Goal: Information Seeking & Learning: Check status

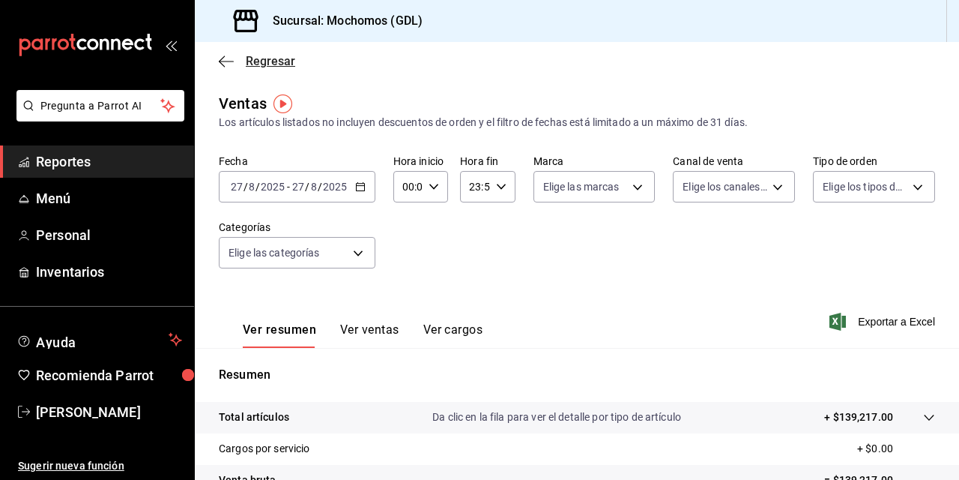
click at [230, 58] on icon "button" at bounding box center [226, 61] width 15 height 13
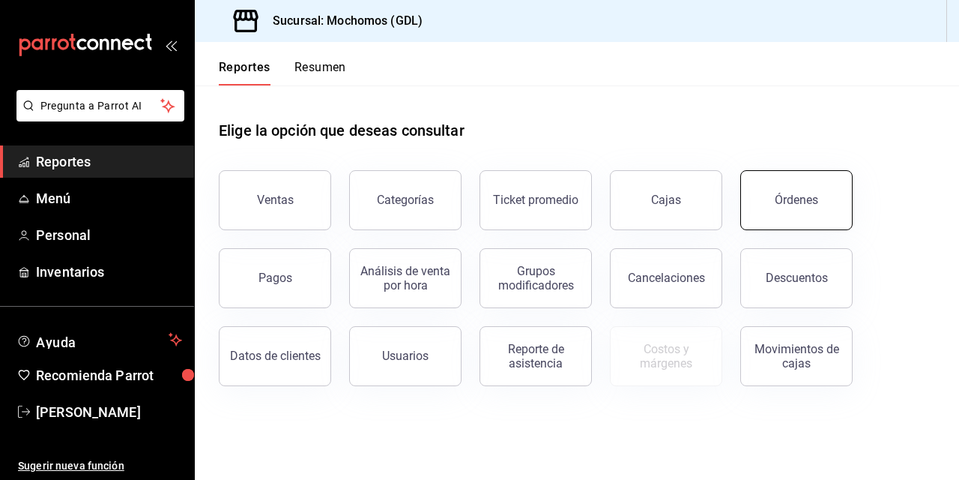
click at [779, 194] on div "Órdenes" at bounding box center [796, 200] width 43 height 14
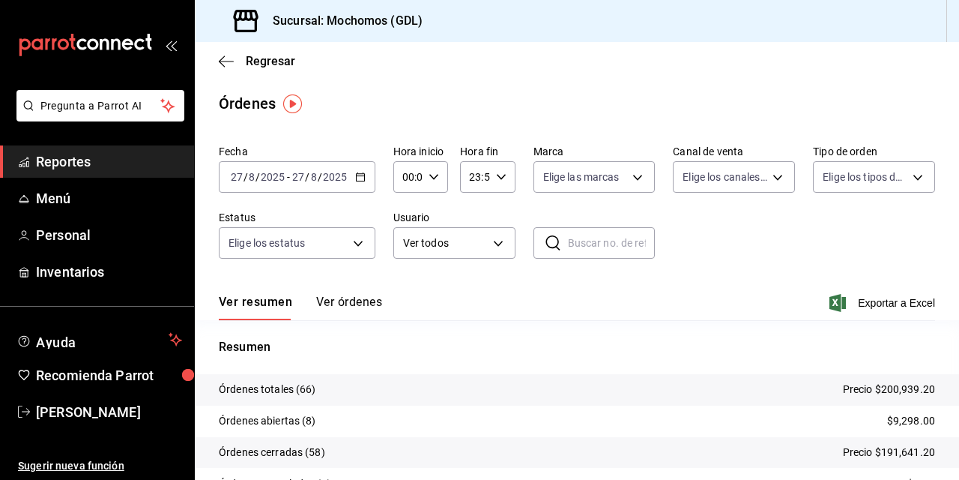
click at [236, 180] on input "27" at bounding box center [236, 177] width 13 height 12
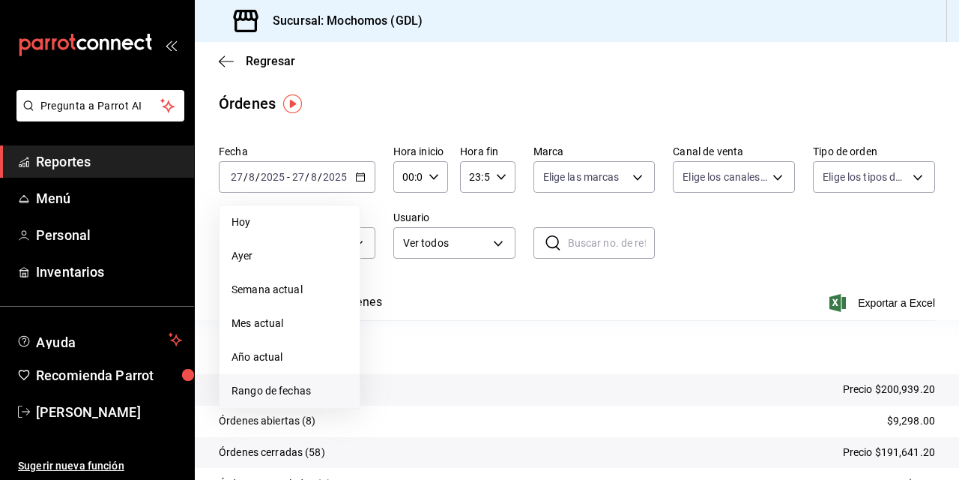
click at [271, 393] on span "Rango de fechas" at bounding box center [290, 391] width 116 height 16
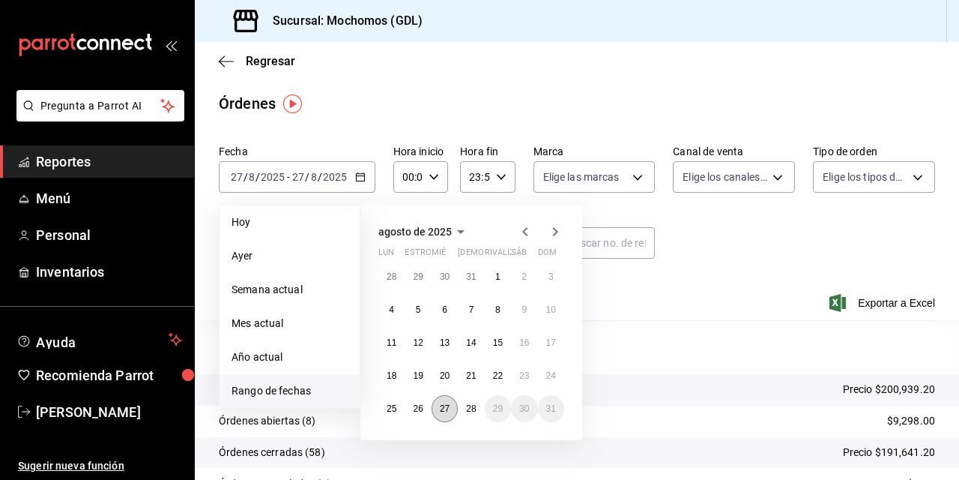
click at [441, 408] on abbr "27" at bounding box center [445, 408] width 10 height 10
click at [464, 408] on button "28" at bounding box center [471, 408] width 26 height 27
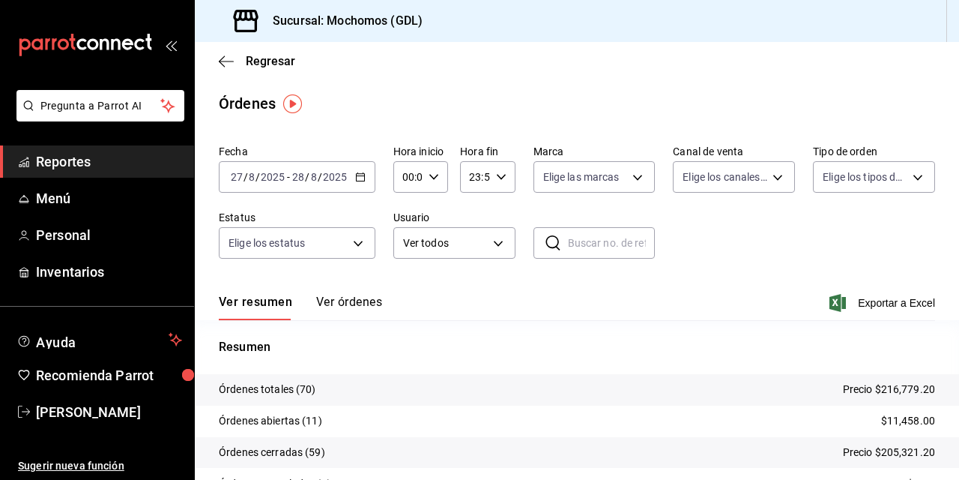
click at [405, 177] on input "00:00" at bounding box center [408, 177] width 29 height 30
click at [404, 285] on span "02" at bounding box center [405, 287] width 3 height 12
type input "02:00"
click at [405, 267] on span "04" at bounding box center [405, 269] width 3 height 12
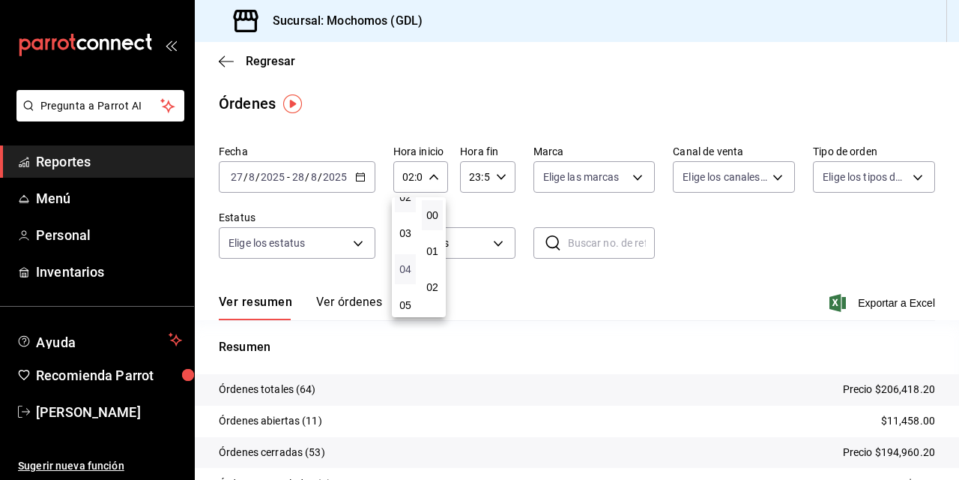
type input "04:00"
click at [696, 223] on div at bounding box center [479, 240] width 959 height 480
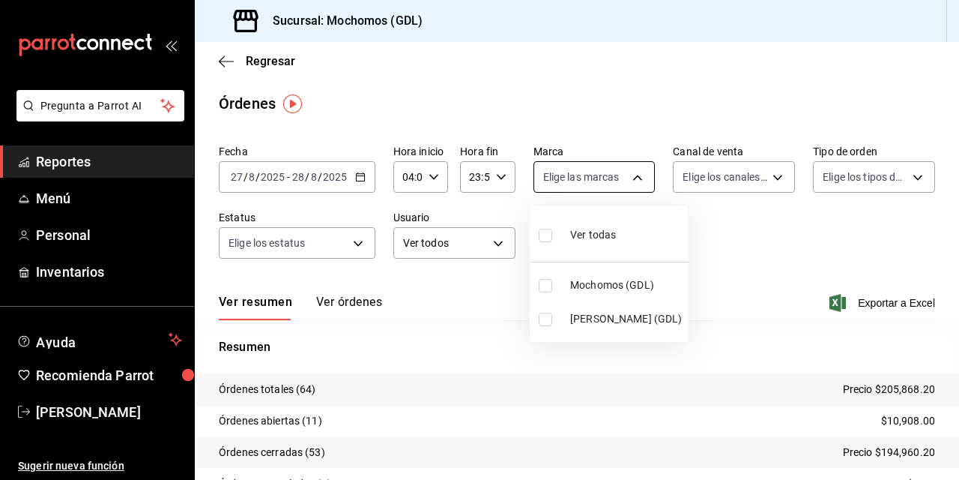
click at [631, 179] on body "Pregunta a Parrot AI Reportes Menú Personal Inventarios Ayuda Recomienda Parrot…" at bounding box center [479, 240] width 959 height 480
click at [543, 279] on input "checkbox" at bounding box center [545, 285] width 13 height 13
checkbox input "true"
type input "36c25d4a-7cb0-456c-a434-e981d54830bc"
click at [776, 226] on div at bounding box center [479, 240] width 959 height 480
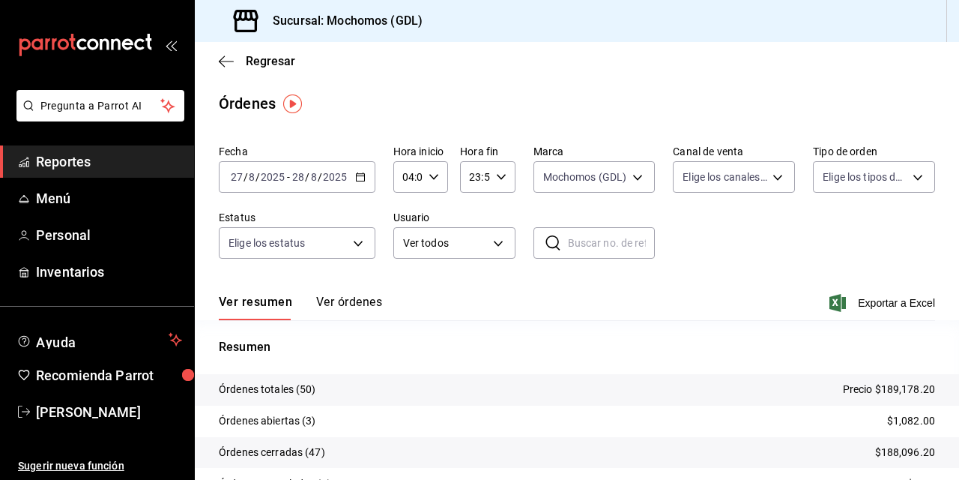
click at [662, 57] on div "Regresar" at bounding box center [577, 61] width 765 height 38
click at [794, 91] on main "Regresar Órdenes Fecha [DATE] [DATE] - [DATE] [DATE] Hora inicio 04:00 Hora ini…" at bounding box center [577, 315] width 765 height 546
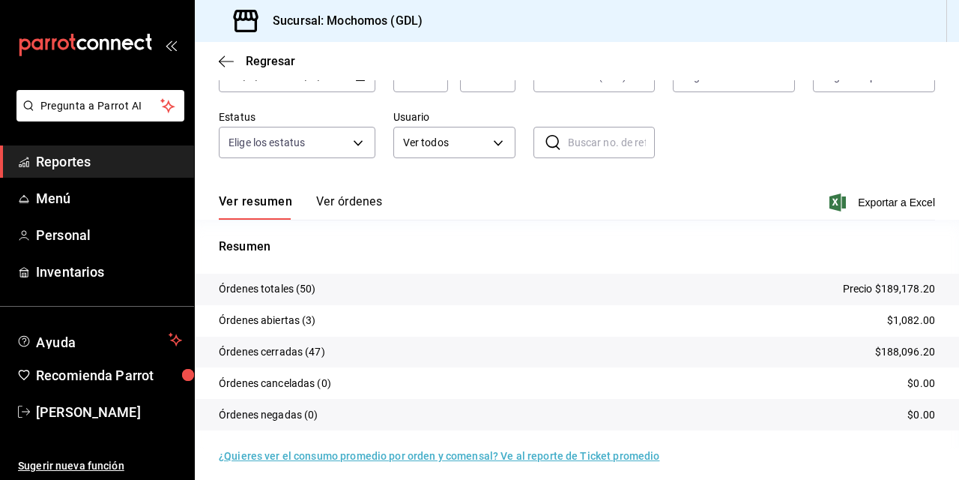
scroll to position [109, 0]
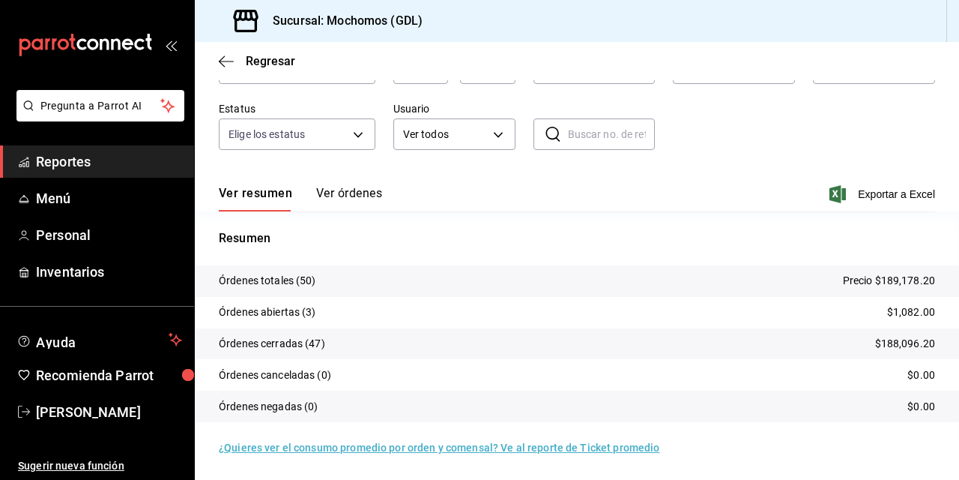
click at [338, 189] on button "Ver órdenes" at bounding box center [349, 198] width 66 height 25
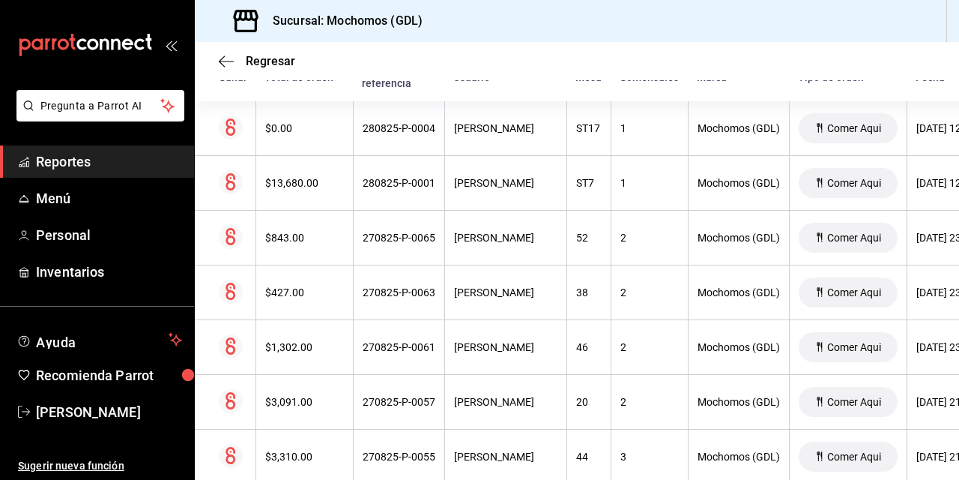
scroll to position [289, 0]
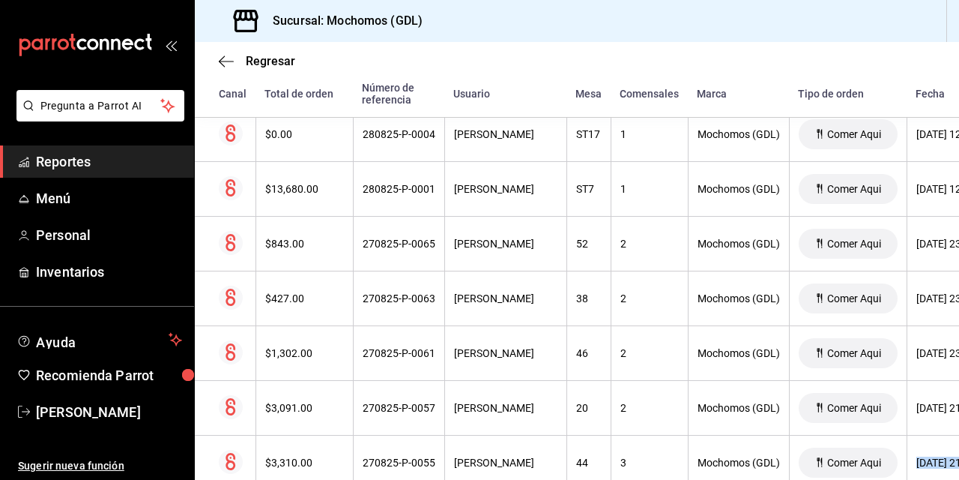
click at [951, 474] on div "Regresar Órdenes Fecha [DATE] [DATE] - [DATE] [DATE] Hora inicio 04:00 Hora ini…" at bounding box center [577, 261] width 765 height 438
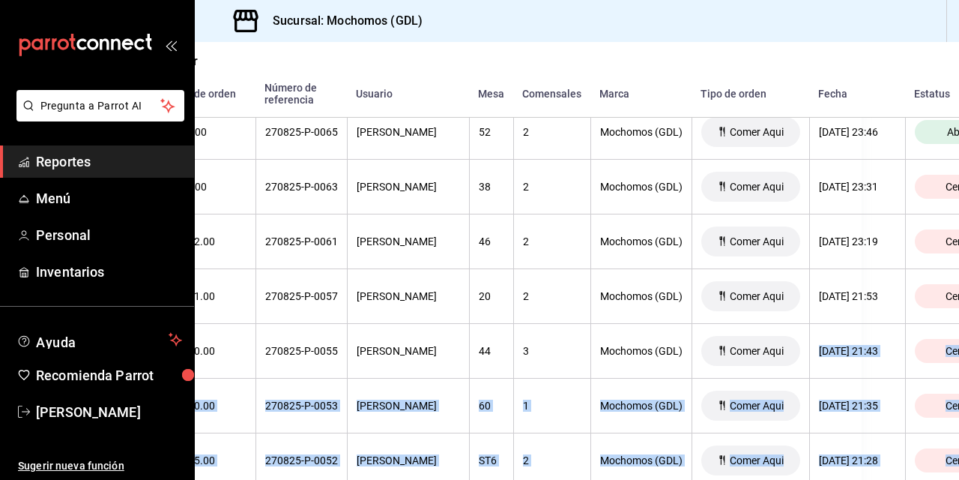
click at [951, 474] on div "Regresar Órdenes Fecha [DATE] [DATE] - [DATE] [DATE] Hora inicio 04:00 Hora ini…" at bounding box center [577, 261] width 765 height 438
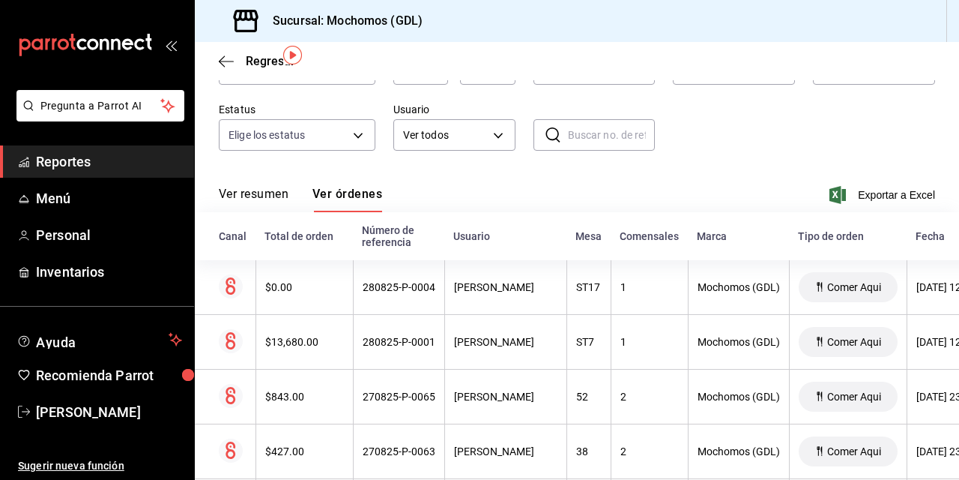
scroll to position [0, 0]
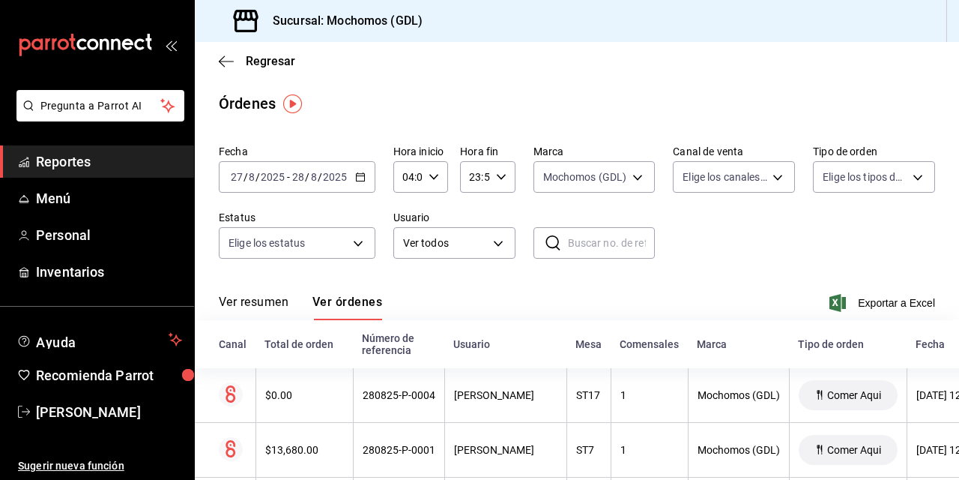
click at [495, 291] on div "Ver resumen Ver órdenes Exportar a Excel" at bounding box center [577, 298] width 717 height 43
click at [255, 61] on span "Regresar" at bounding box center [270, 61] width 49 height 14
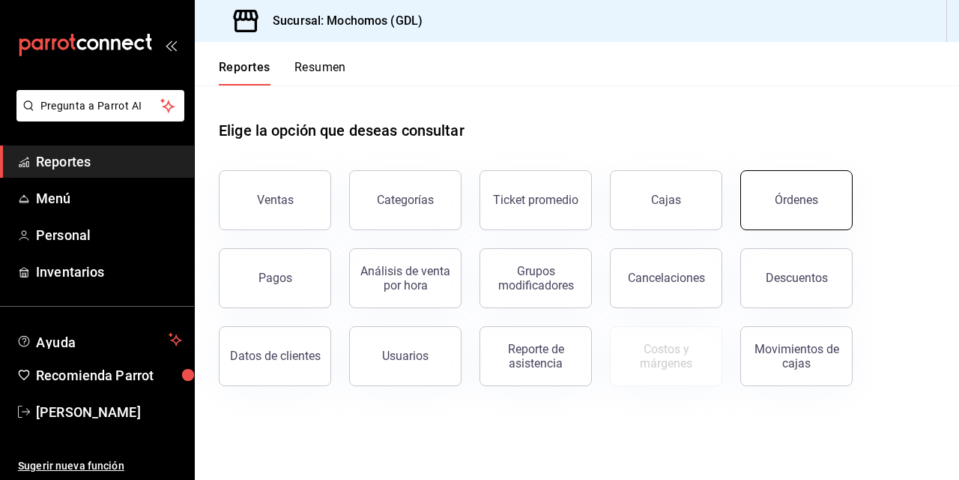
click at [814, 207] on button "Órdenes" at bounding box center [797, 200] width 112 height 60
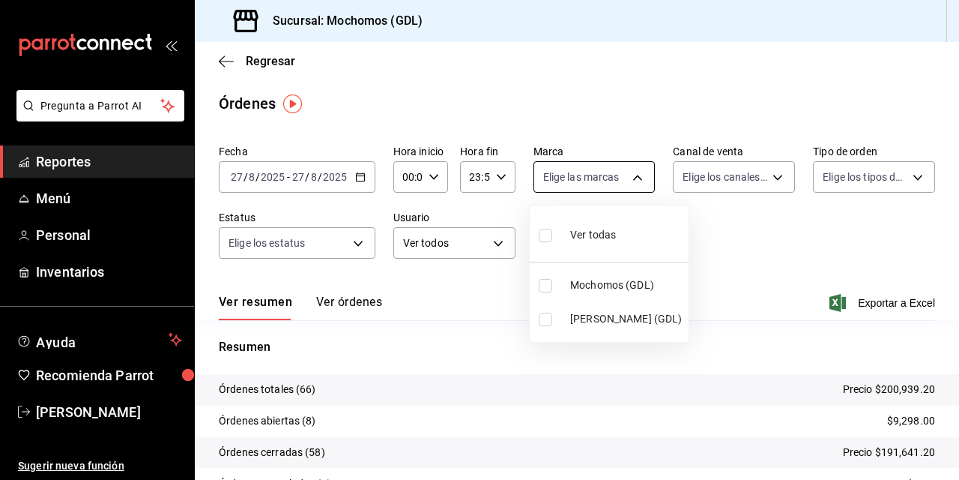
click at [631, 178] on body "Pregunta a Parrot AI Reportes Menú Personal Inventarios Ayuda Recomienda Parrot…" at bounding box center [479, 240] width 959 height 480
click at [542, 283] on input "checkbox" at bounding box center [545, 285] width 13 height 13
checkbox input "true"
type input "36c25d4a-7cb0-456c-a434-e981d54830bc"
click at [412, 178] on div at bounding box center [479, 240] width 959 height 480
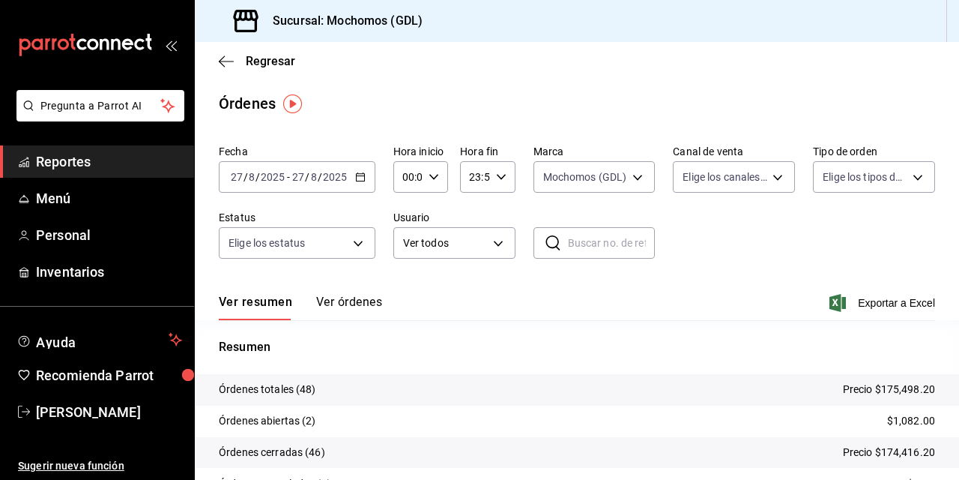
click at [410, 178] on input "00:00" at bounding box center [408, 177] width 29 height 30
click at [407, 250] on span "01" at bounding box center [405, 251] width 3 height 12
type input "01:00"
click at [404, 248] on span "05" at bounding box center [405, 245] width 3 height 12
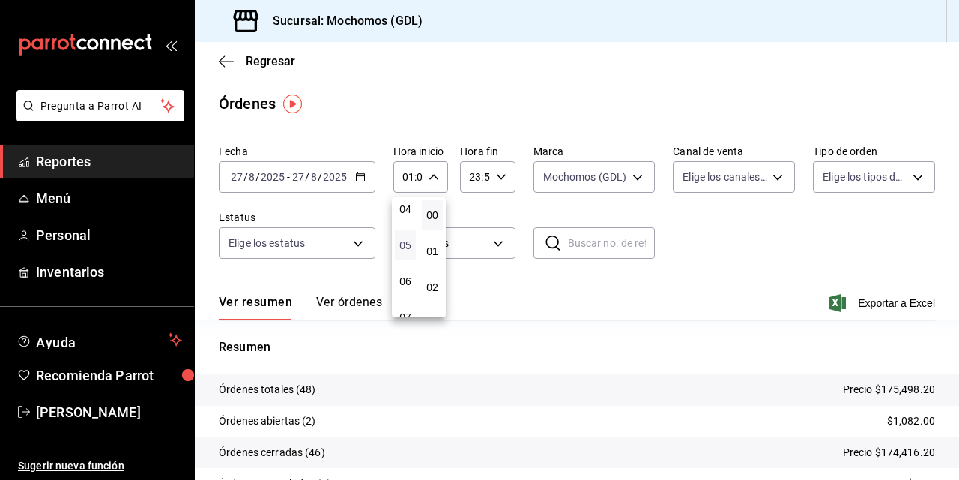
type input "05:00"
click at [747, 214] on div at bounding box center [479, 240] width 959 height 480
click at [739, 232] on div "Fecha [DATE] [DATE] - [DATE] [DATE] Hora inicio 05:00 Hora inicio Hora fin 23:5…" at bounding box center [577, 208] width 717 height 138
click at [762, 221] on div "Fecha [DATE] [DATE] - [DATE] [DATE] Hora inicio 05:00 Hora inicio Hora fin 23:5…" at bounding box center [577, 208] width 717 height 138
click at [742, 262] on div "Fecha [DATE] [DATE] - [DATE] [DATE] Hora inicio 05:00 Hora inicio Hora fin 23:5…" at bounding box center [577, 208] width 717 height 138
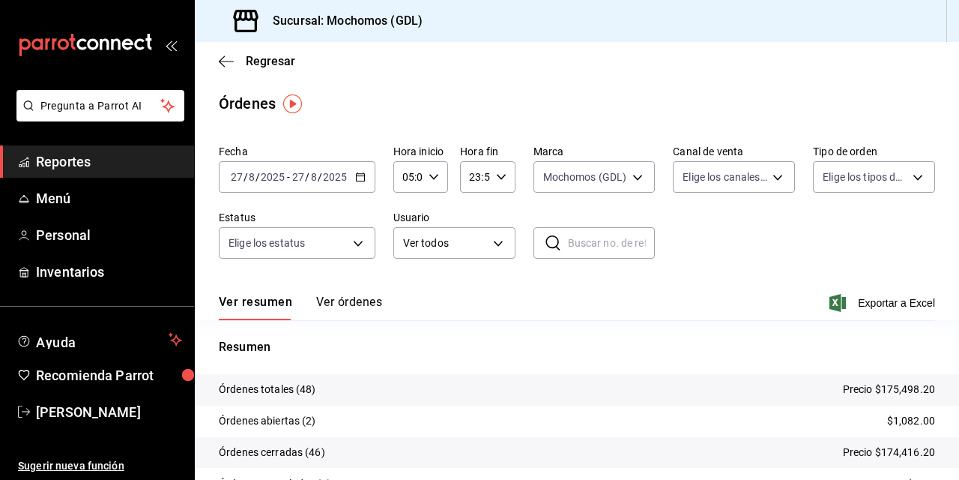
click at [680, 265] on div "Fecha [DATE] [DATE] - [DATE] [DATE] Hora inicio 05:00 Hora inicio Hora fin 23:5…" at bounding box center [577, 208] width 717 height 138
click at [744, 220] on div "Fecha [DATE] [DATE] - [DATE] [DATE] Hora inicio 05:00 Hora inicio Hora fin 23:5…" at bounding box center [577, 208] width 717 height 138
click at [612, 76] on div "Regresar" at bounding box center [577, 61] width 765 height 38
click at [615, 75] on div "Regresar" at bounding box center [577, 61] width 765 height 38
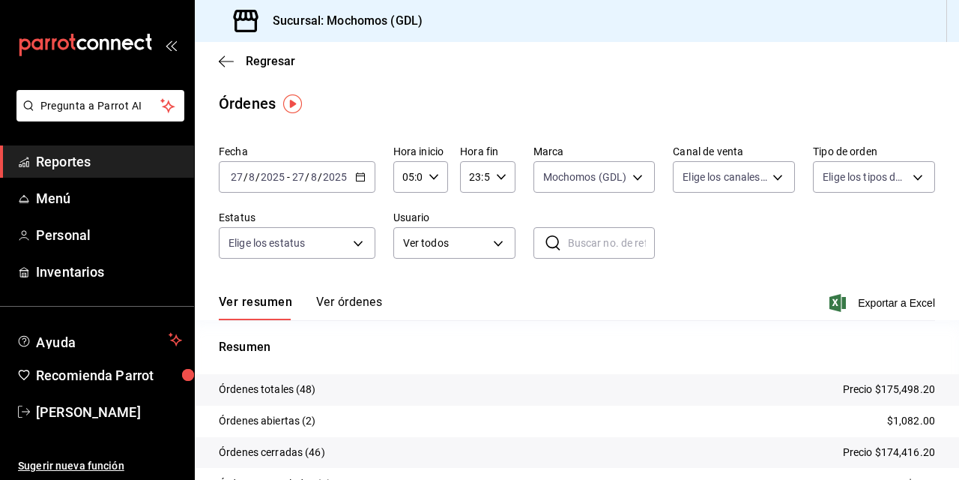
click at [304, 178] on input "27" at bounding box center [298, 177] width 13 height 12
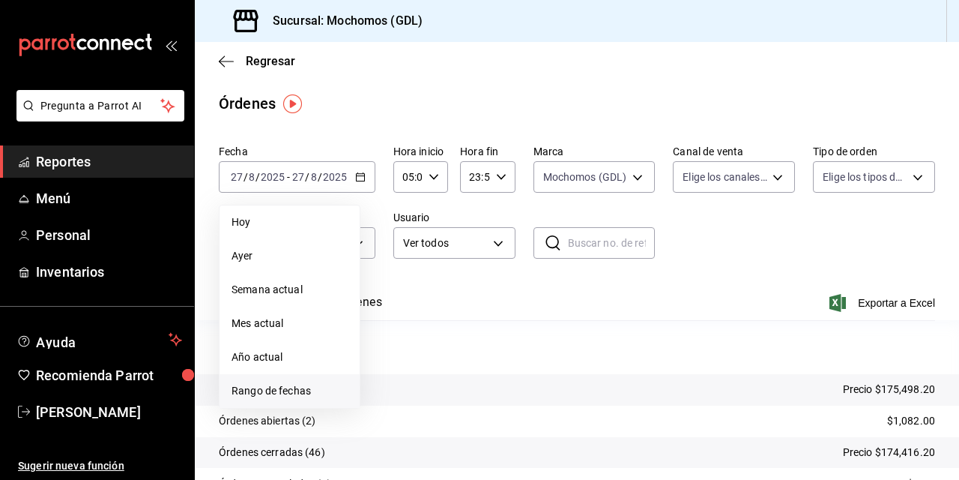
click at [253, 395] on span "Rango de fechas" at bounding box center [290, 391] width 116 height 16
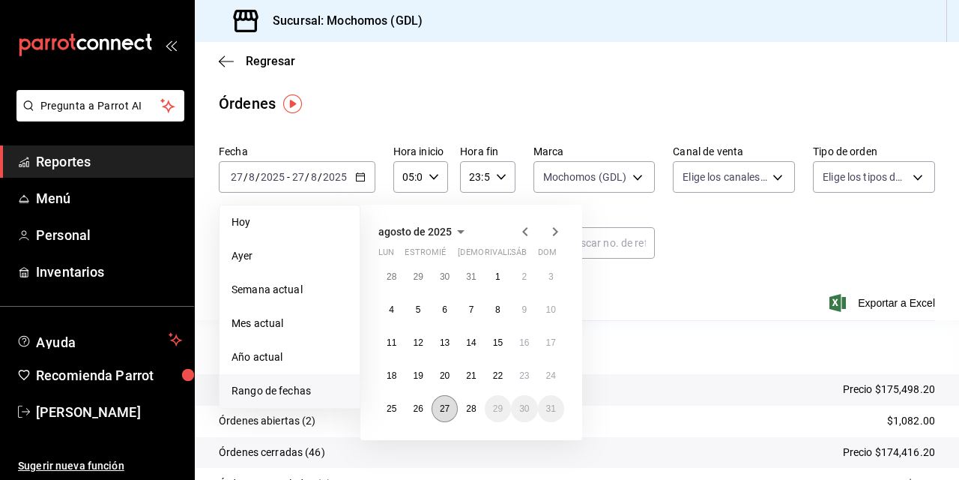
click at [447, 405] on abbr "27" at bounding box center [445, 408] width 10 height 10
click at [465, 406] on button "28" at bounding box center [471, 408] width 26 height 27
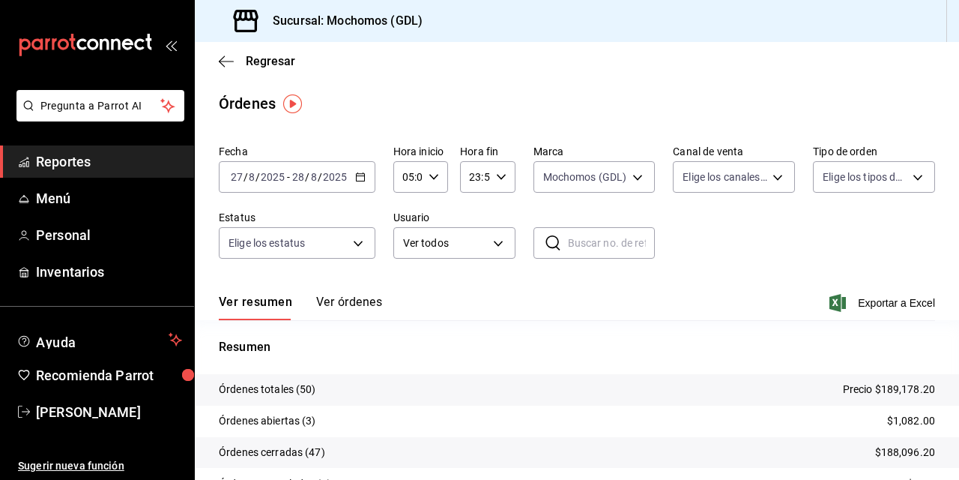
click at [662, 273] on div "Fecha [DATE] [DATE] - [DATE] [DATE] Hora inicio 05:00 Hora inicio Hora fin 23:5…" at bounding box center [577, 208] width 717 height 138
click at [250, 66] on span "Regresar" at bounding box center [270, 61] width 49 height 14
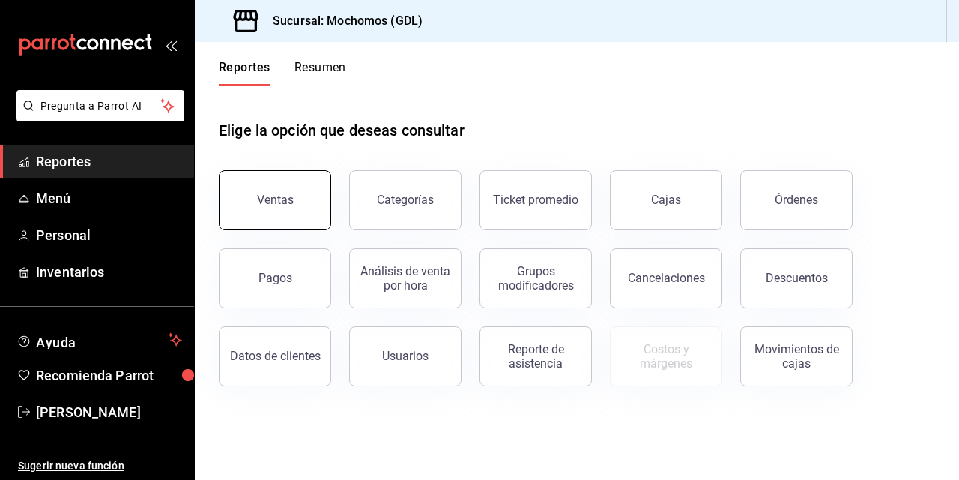
click at [283, 188] on button "Ventas" at bounding box center [275, 200] width 112 height 60
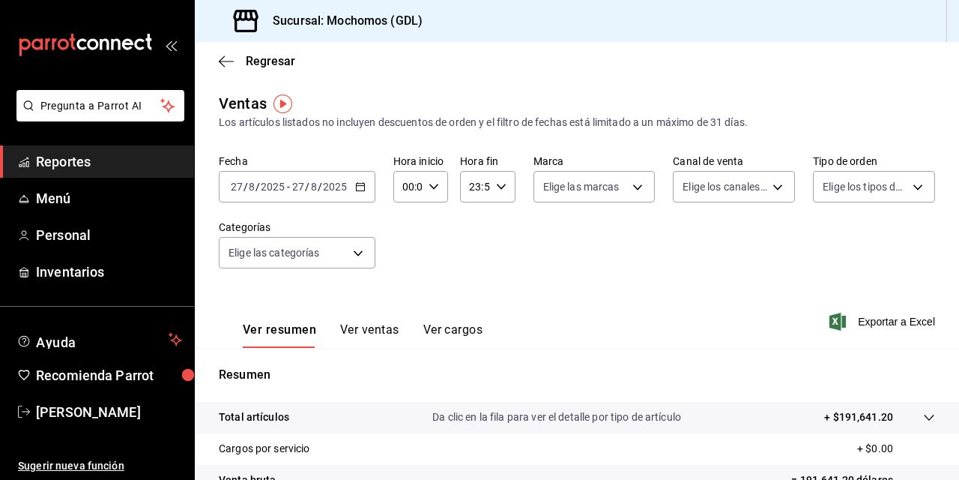
click at [534, 255] on div "Fecha [DATE] [DATE] - [DATE] [DATE] Hora inicio 00:00 Hora inicio Hora fin 23:5…" at bounding box center [577, 220] width 717 height 132
click at [634, 238] on div "Fecha [DATE] [DATE] - [DATE] [DATE] Hora inicio 00:00 Hora inicio Hora fin 23:5…" at bounding box center [577, 220] width 717 height 132
click at [476, 238] on div "Fecha [DATE] [DATE] - [DATE] [DATE] Hora inicio 00:00 Hora inicio Hora fin 23:5…" at bounding box center [577, 220] width 717 height 132
click at [429, 189] on icon "button" at bounding box center [434, 186] width 10 height 10
click at [407, 297] on span "02" at bounding box center [405, 297] width 3 height 12
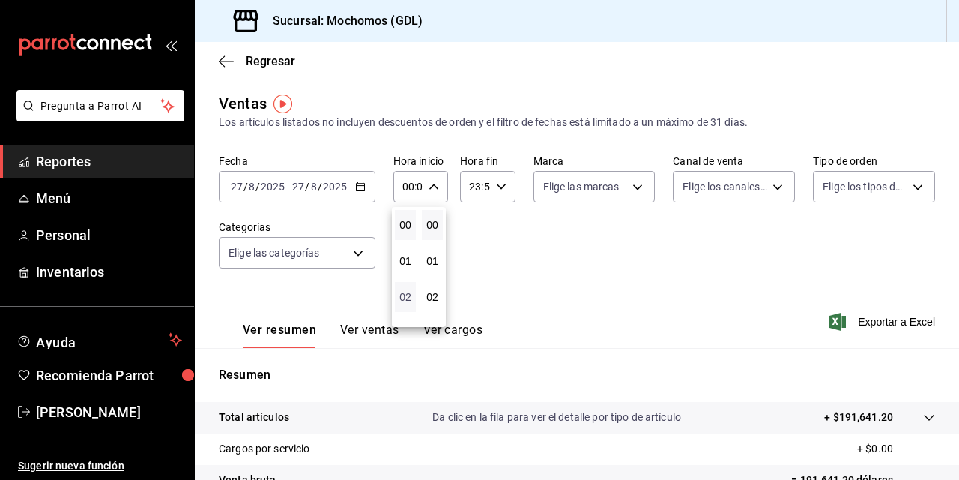
type input "02:00"
click at [405, 274] on span "04" at bounding box center [405, 279] width 3 height 12
type input "04:00"
click at [666, 258] on div at bounding box center [479, 240] width 959 height 480
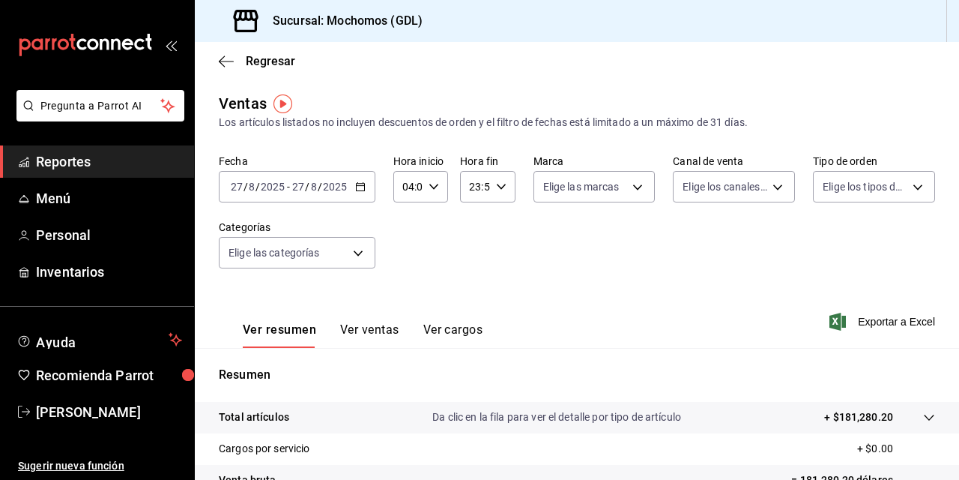
click at [606, 244] on div "Fecha [DATE] [DATE] - [DATE] [DATE] Hora inicio 04:00 Hora inicio Hora fin 23:5…" at bounding box center [577, 220] width 717 height 132
